Goal: Information Seeking & Learning: Learn about a topic

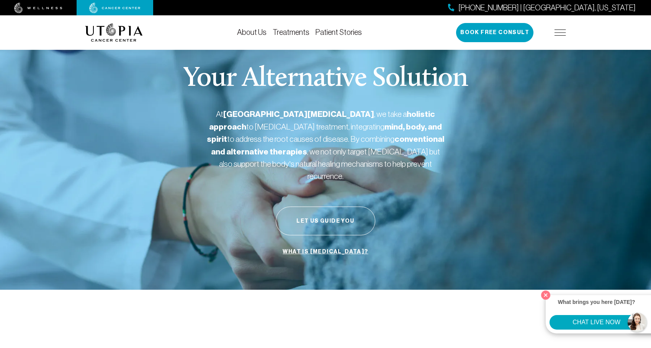
click at [563, 35] on img at bounding box center [559, 32] width 11 height 6
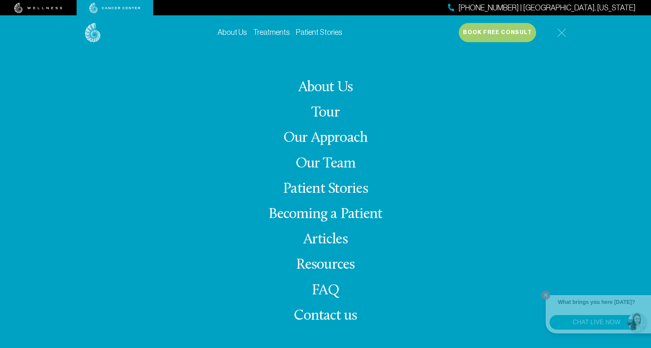
scroll to position [77, 0]
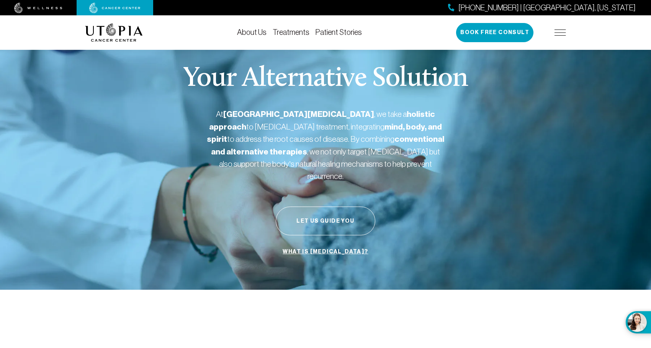
click at [302, 33] on link "Treatments" at bounding box center [291, 32] width 37 height 8
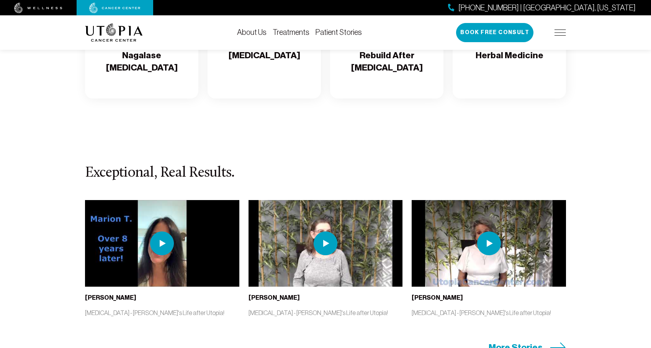
scroll to position [1608, 0]
